Goal: Information Seeking & Learning: Learn about a topic

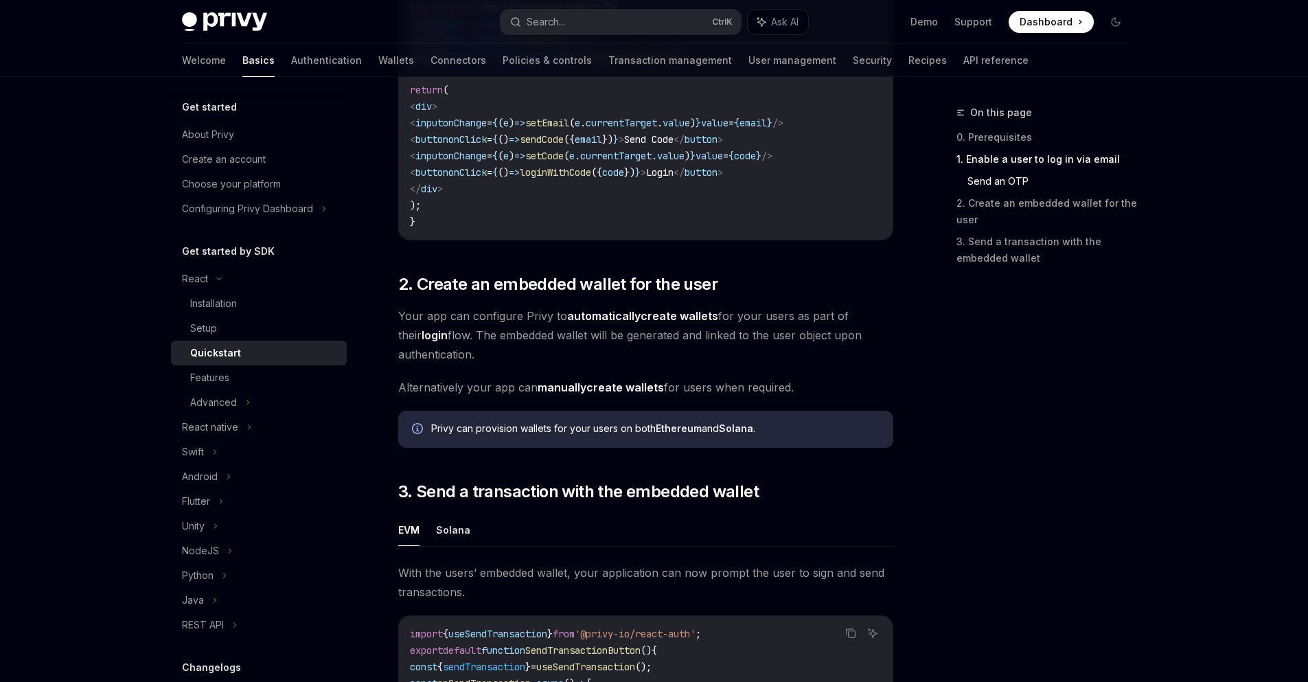
scroll to position [824, 0]
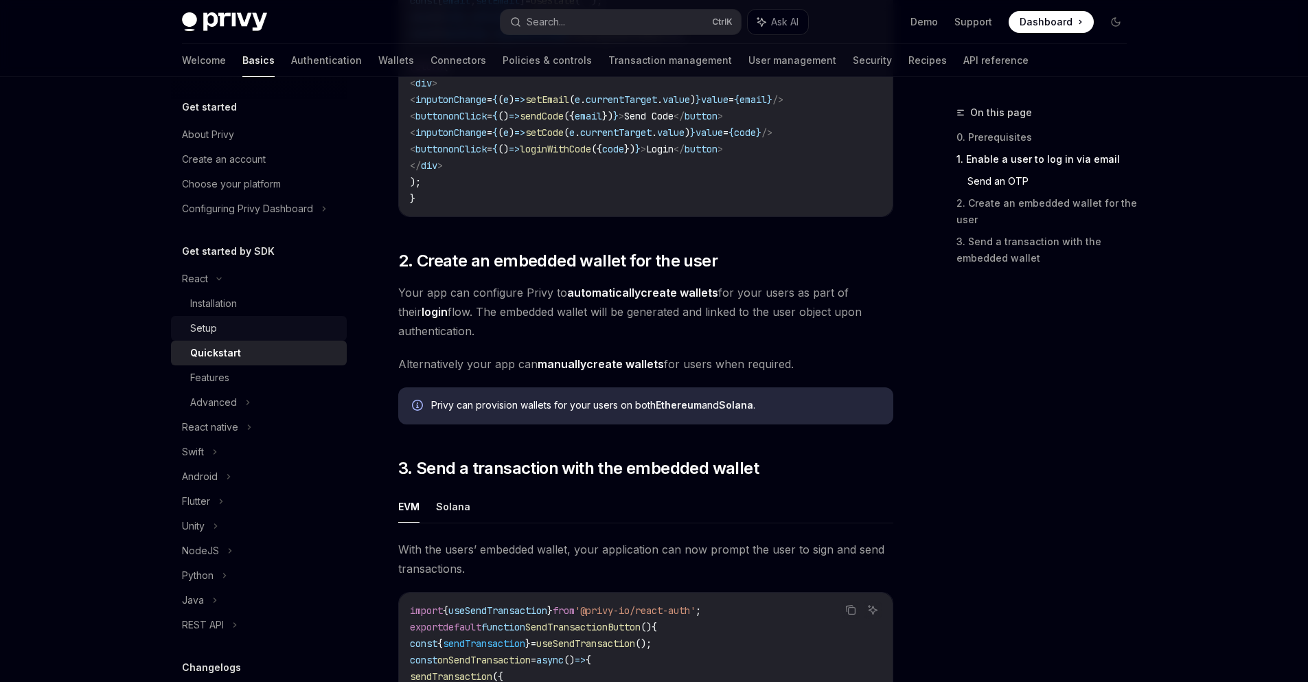
click at [238, 317] on link "Setup" at bounding box center [259, 328] width 176 height 25
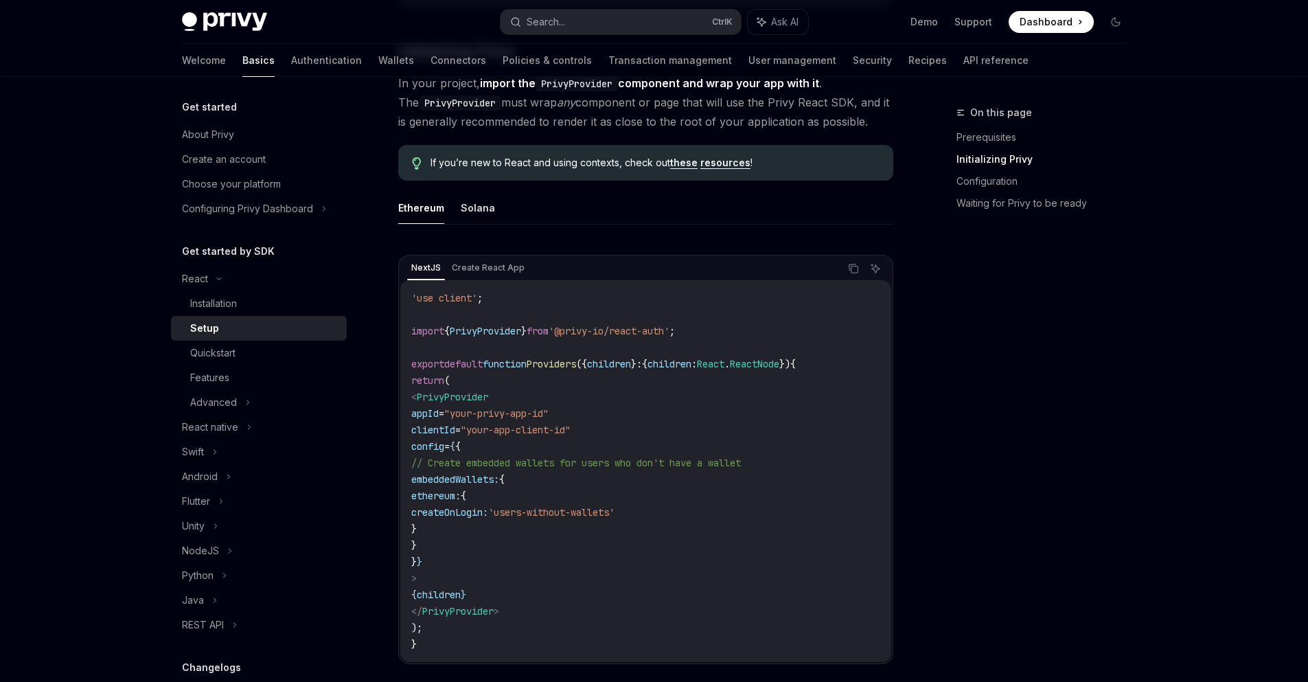
scroll to position [343, 0]
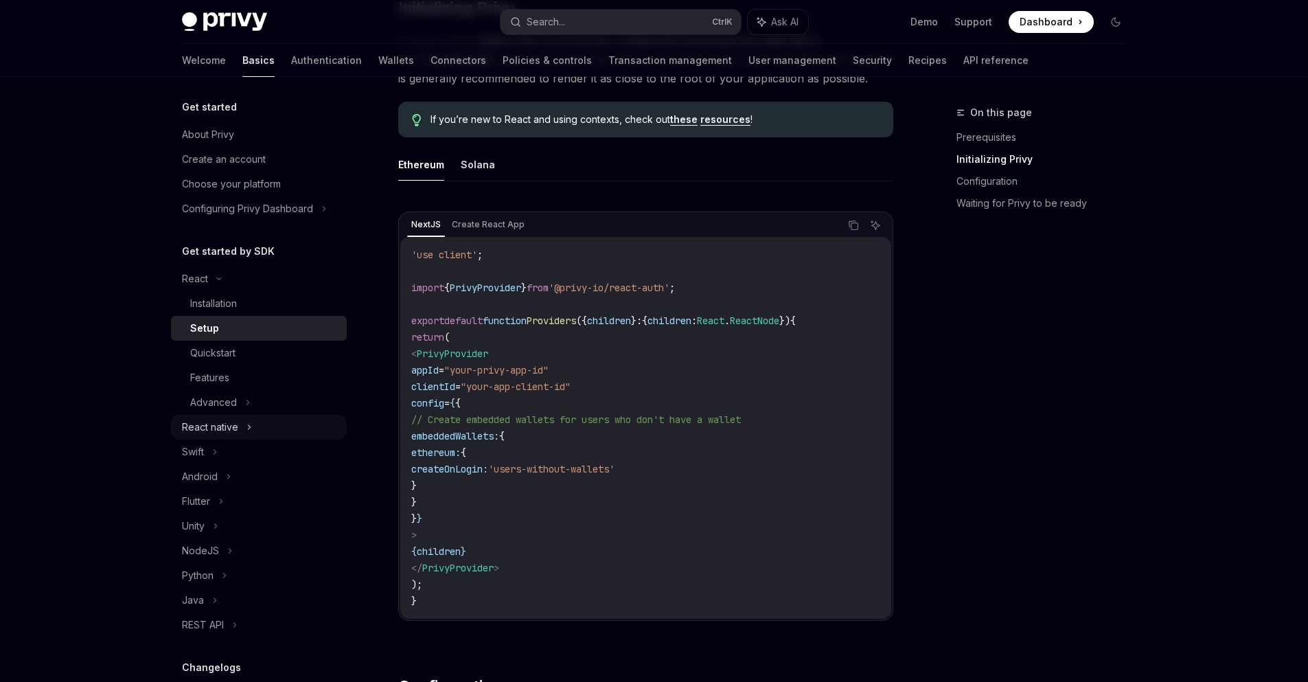
click at [265, 434] on div "React native" at bounding box center [259, 427] width 176 height 25
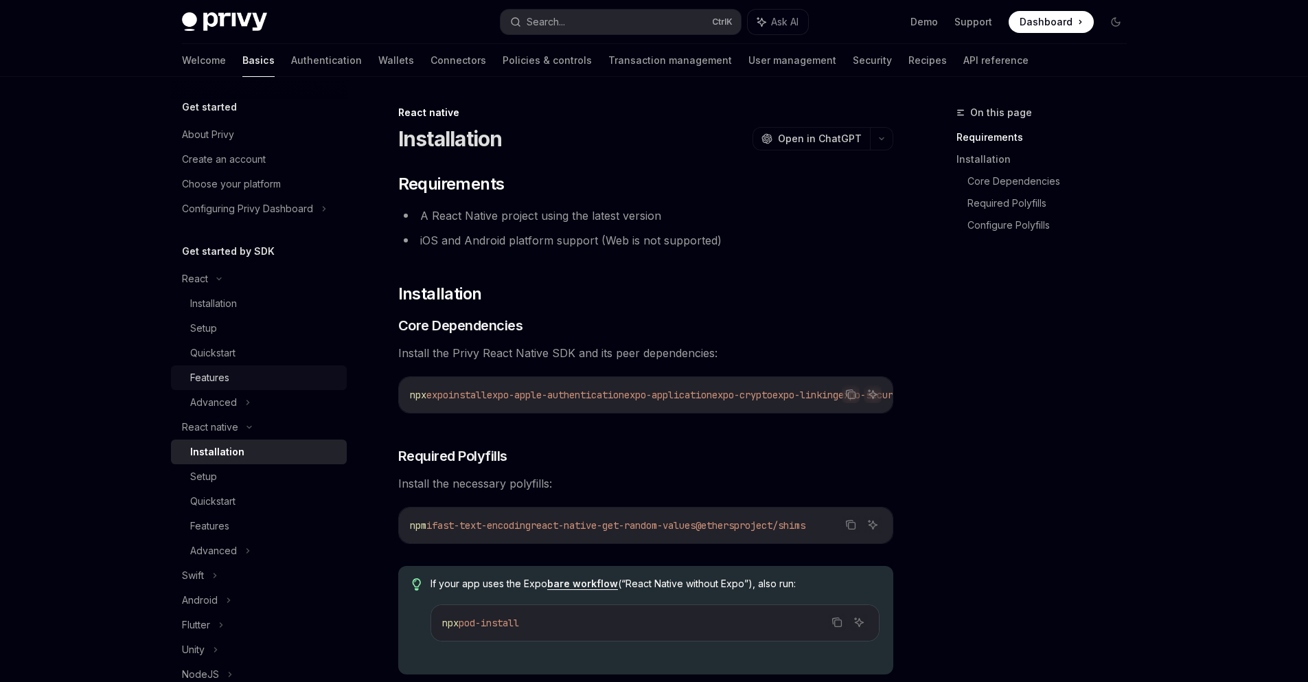
click at [260, 380] on div "Features" at bounding box center [264, 377] width 148 height 16
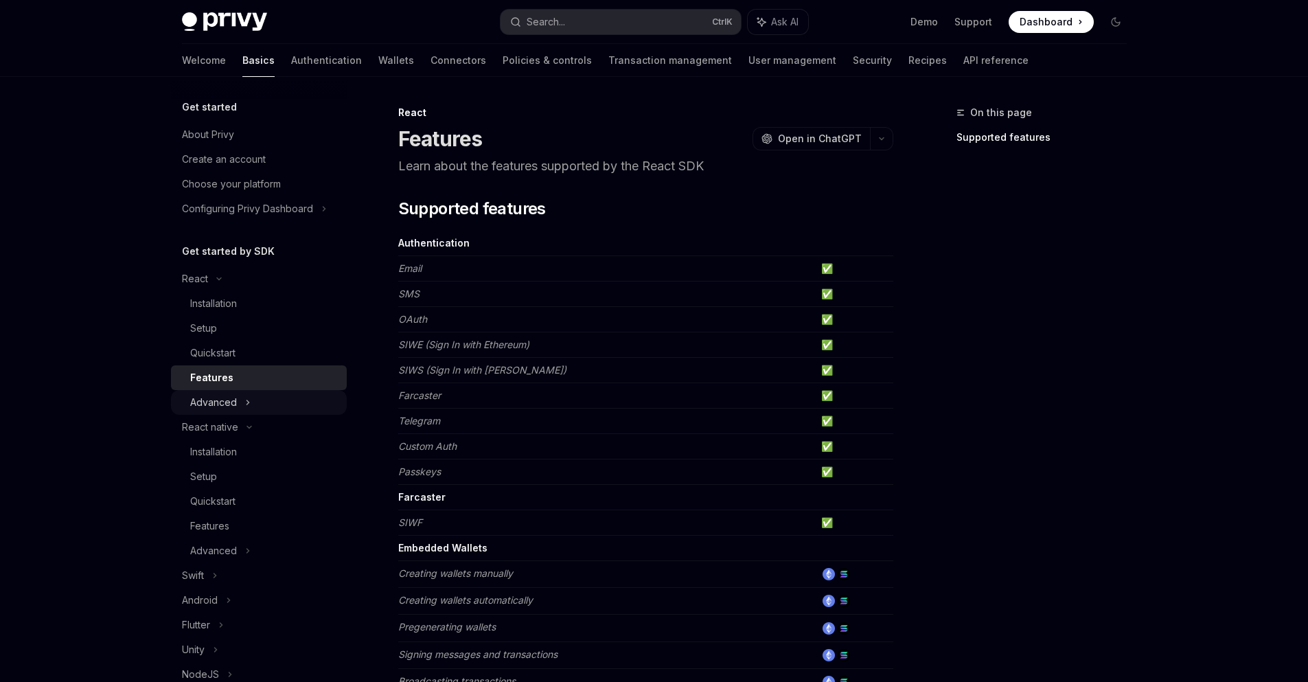
click at [265, 403] on div "Advanced" at bounding box center [259, 402] width 176 height 25
type textarea "*"
